Goal: Navigation & Orientation: Find specific page/section

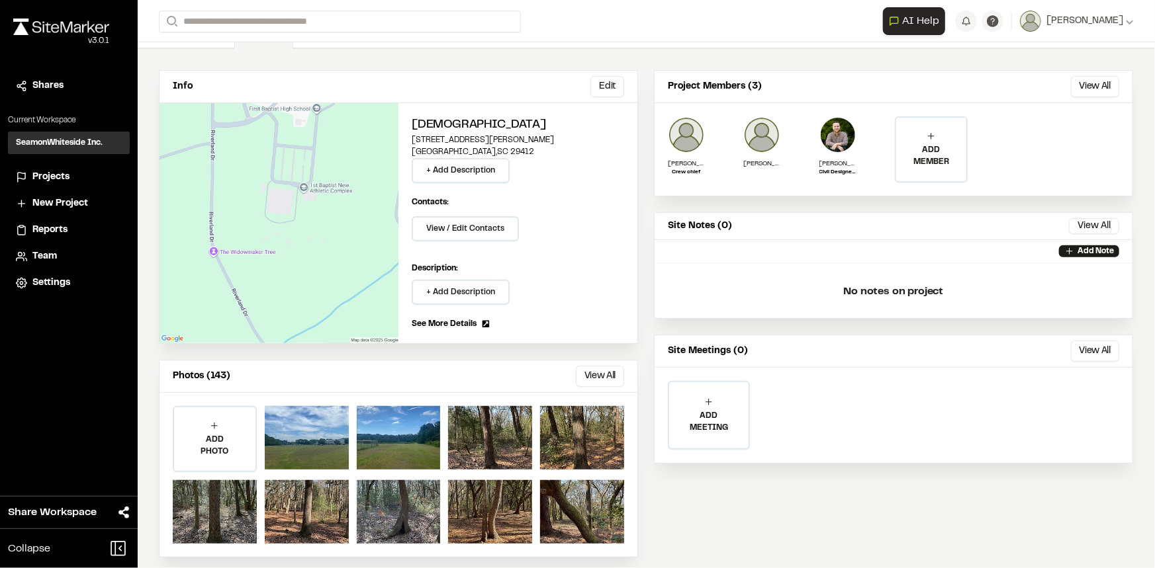
scroll to position [91, 0]
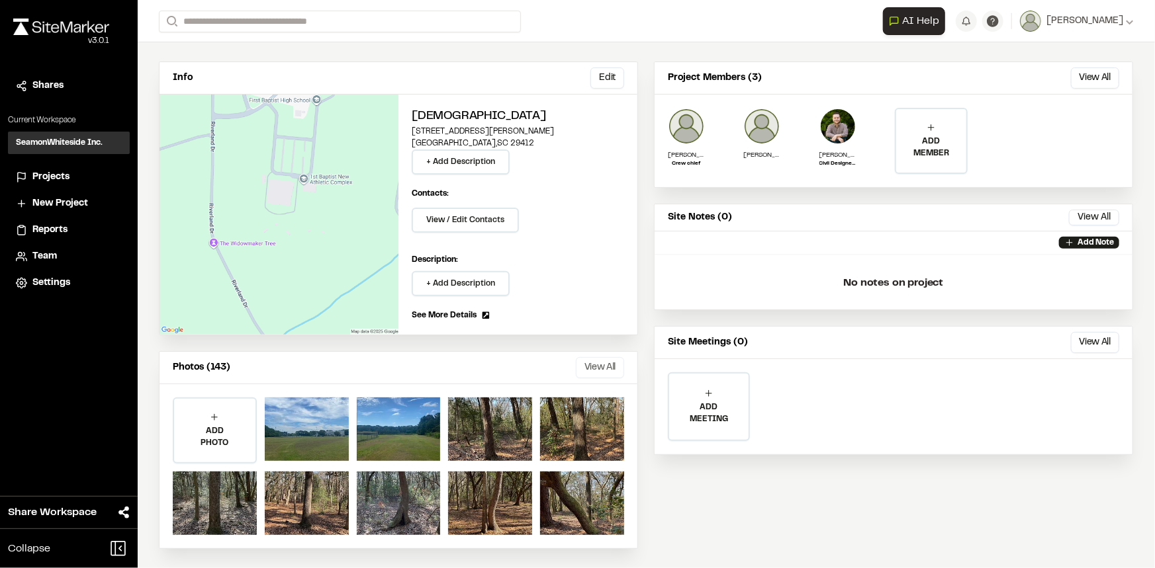
click at [602, 367] on button "View All" at bounding box center [600, 367] width 48 height 21
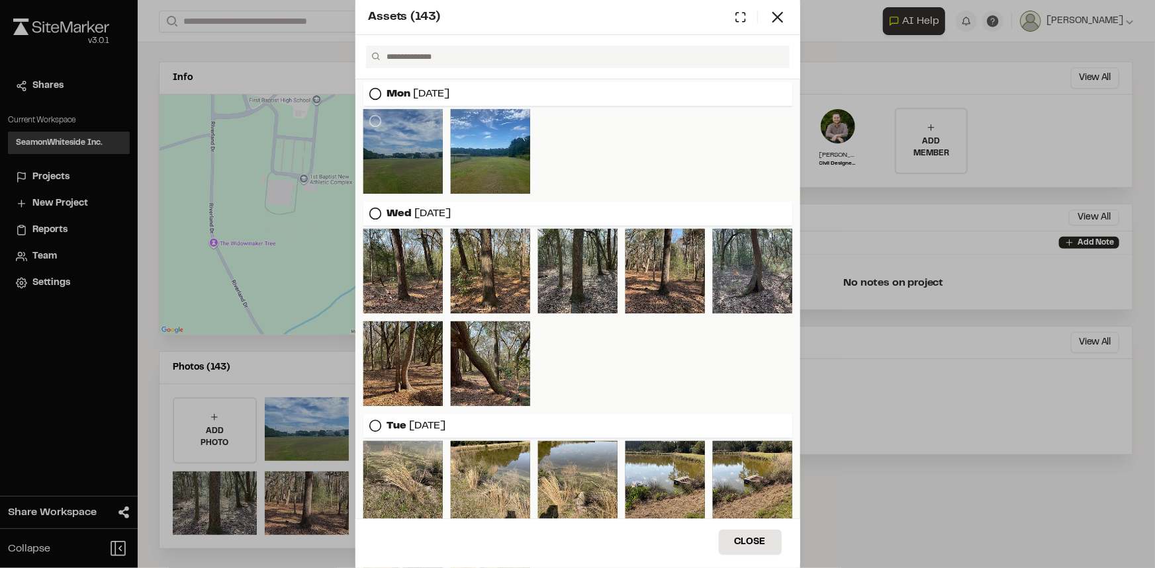
click at [410, 156] on div at bounding box center [402, 151] width 79 height 85
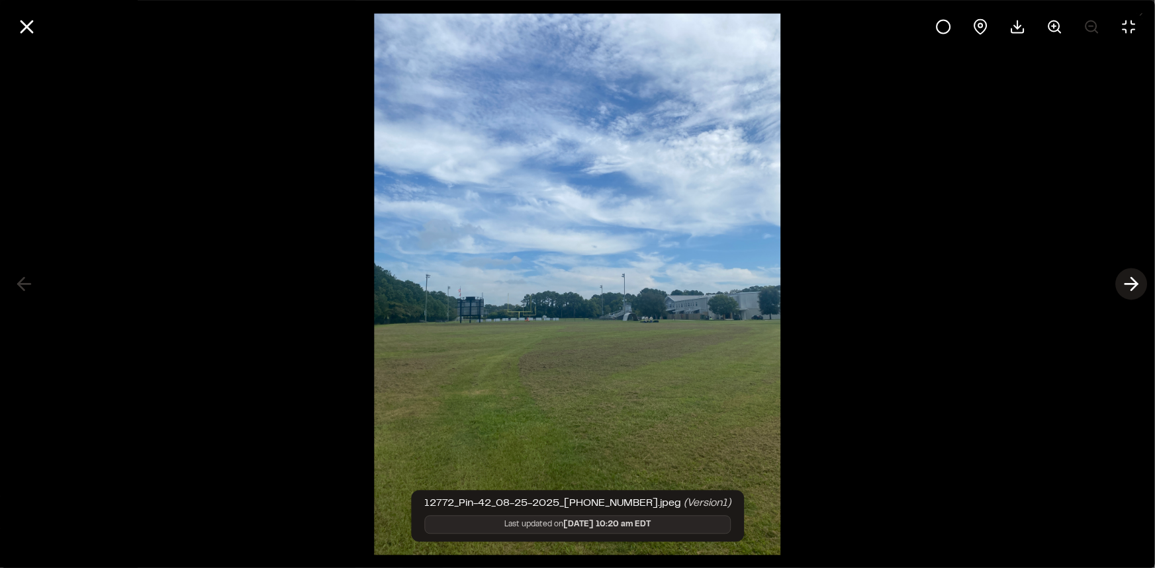
click at [1125, 279] on icon at bounding box center [1130, 284] width 21 height 22
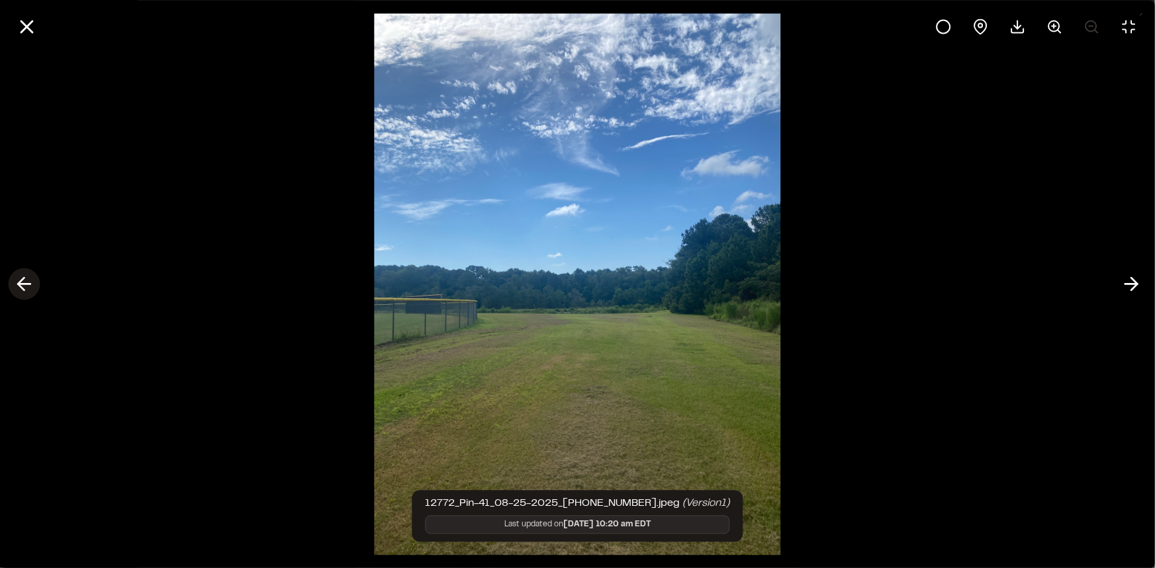
click at [24, 288] on icon at bounding box center [23, 284] width 21 height 22
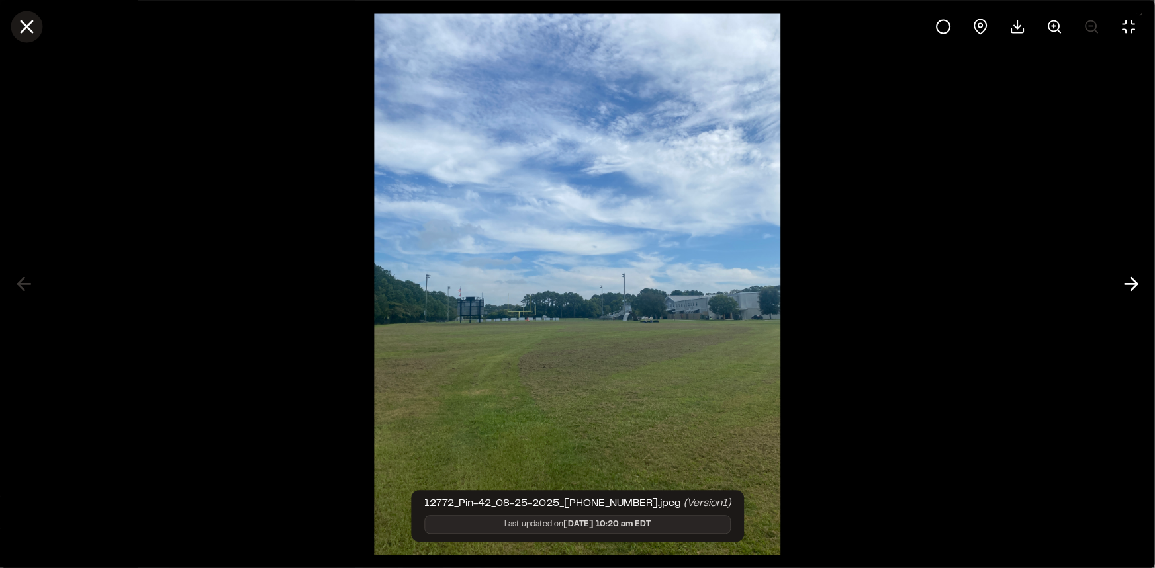
click at [25, 13] on button at bounding box center [27, 27] width 32 height 32
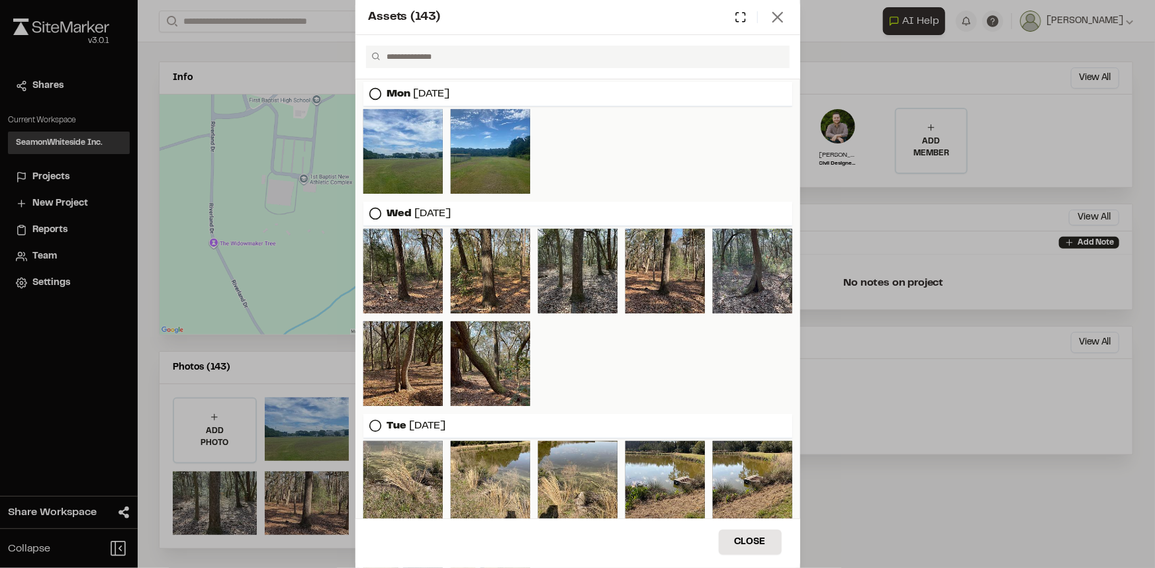
click at [777, 17] on line at bounding box center [777, 17] width 9 height 9
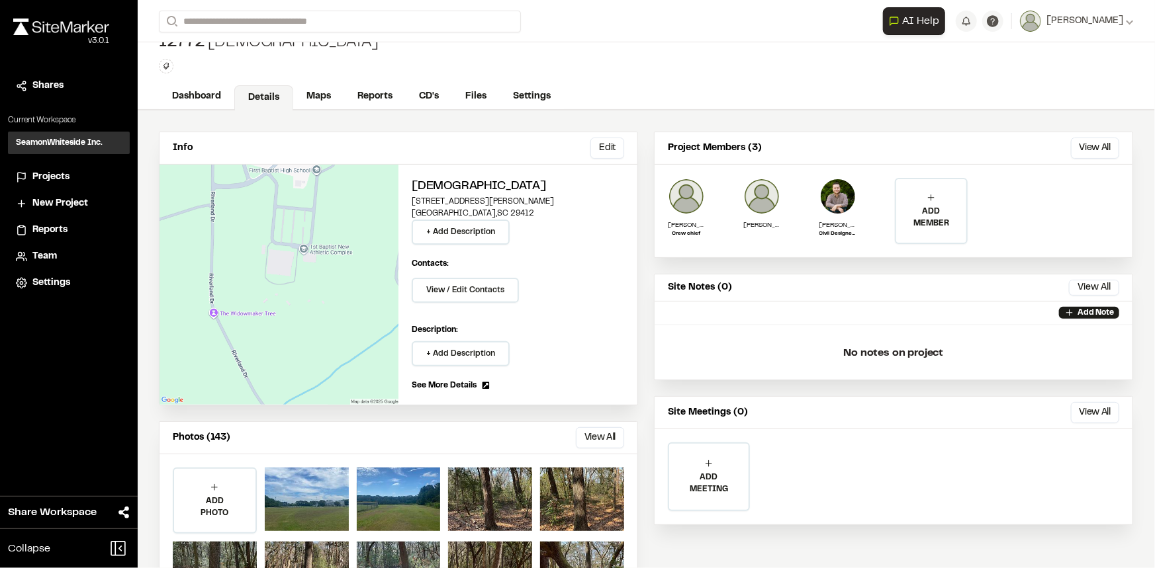
scroll to position [0, 0]
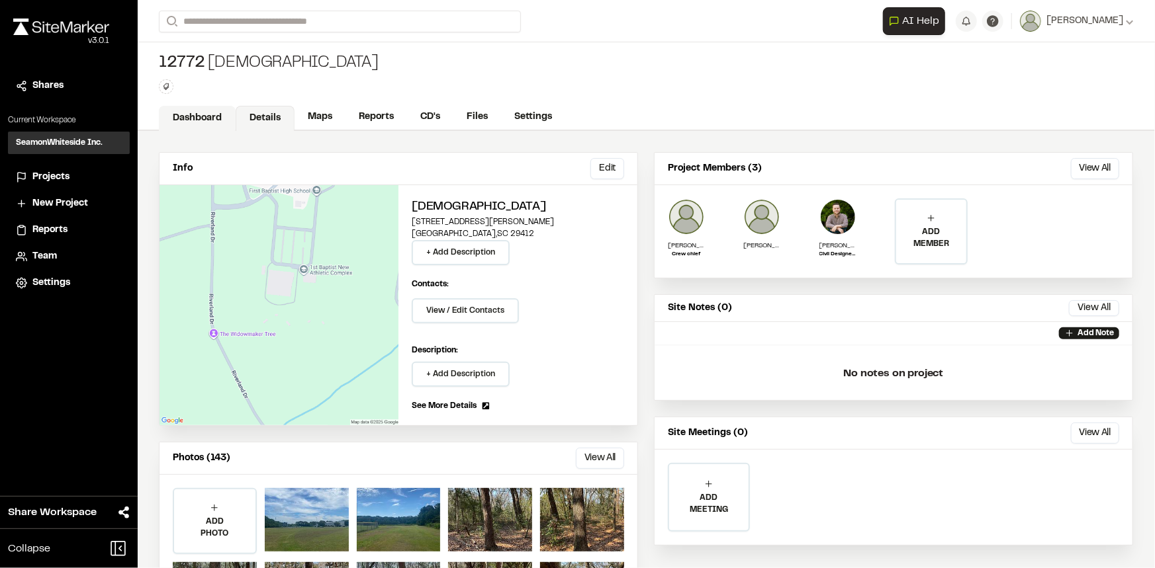
click at [199, 108] on link "Dashboard" at bounding box center [197, 118] width 77 height 25
